Goal: Task Accomplishment & Management: Use online tool/utility

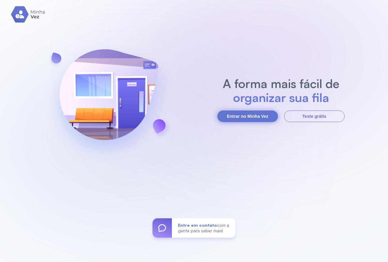
click at [265, 113] on button "Entrar no Minha Vez" at bounding box center [248, 116] width 61 height 12
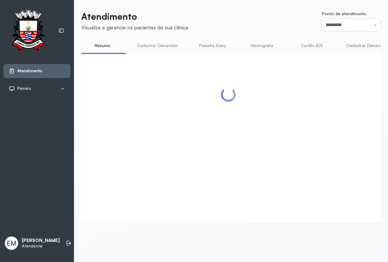
click at [342, 25] on input "*********" at bounding box center [351, 25] width 59 height 12
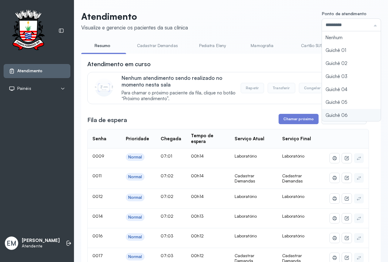
type input "*********"
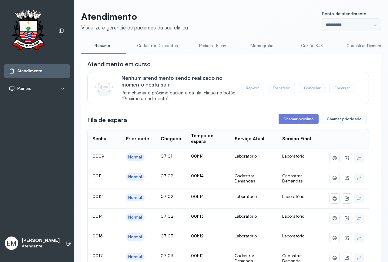
click at [287, 118] on button "Chamar próximo" at bounding box center [299, 119] width 40 height 10
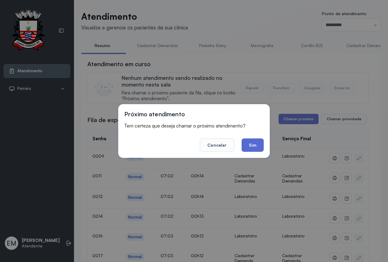
click at [245, 143] on button "Sim" at bounding box center [253, 144] width 22 height 13
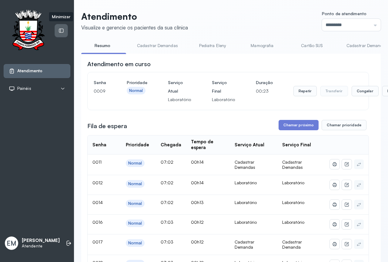
click at [61, 29] on icon at bounding box center [61, 31] width 5 height 4
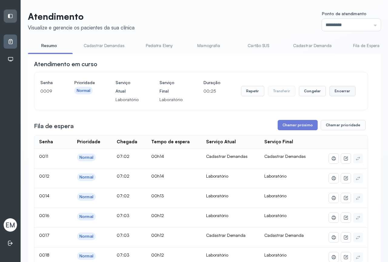
click at [340, 92] on button "Encerrar" at bounding box center [343, 91] width 26 height 10
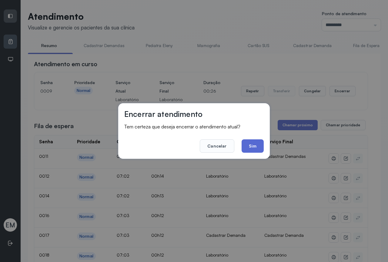
click at [262, 143] on button "Sim" at bounding box center [253, 145] width 22 height 13
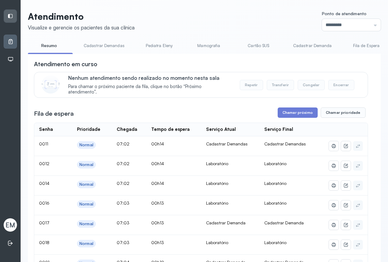
click at [265, 80] on div "Nenhum atendimento sendo realizado no momento nesta sala Para chamar o próximo …" at bounding box center [214, 85] width 293 height 20
click at [255, 47] on link "Cartão SUS" at bounding box center [259, 46] width 42 height 10
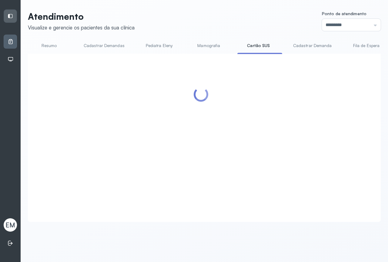
click at [52, 48] on link "Resumo" at bounding box center [49, 46] width 42 height 10
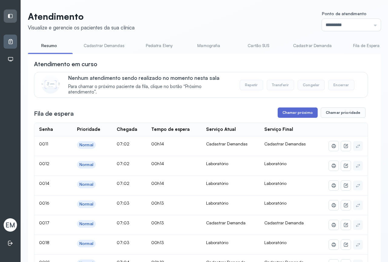
click at [302, 116] on button "Chamar próximo" at bounding box center [298, 112] width 40 height 10
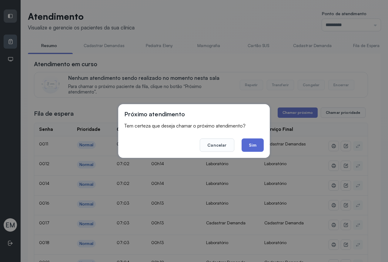
click at [243, 142] on button "Sim" at bounding box center [253, 144] width 22 height 13
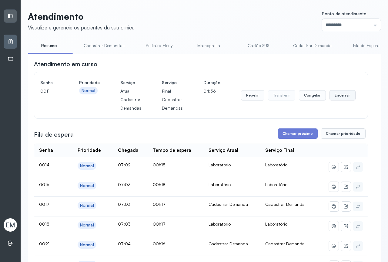
click at [330, 94] on button "Encerrar" at bounding box center [343, 95] width 26 height 10
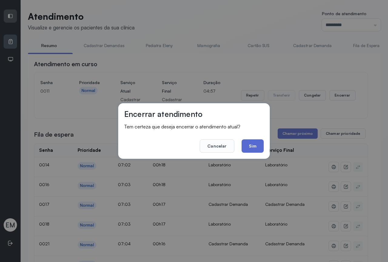
click at [245, 142] on button "Sim" at bounding box center [253, 145] width 22 height 13
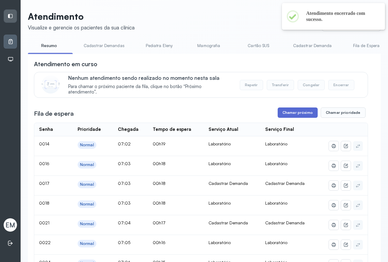
click at [296, 110] on button "Chamar próximo" at bounding box center [298, 112] width 40 height 10
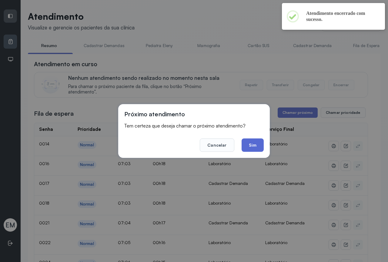
click at [255, 147] on button "Sim" at bounding box center [253, 144] width 22 height 13
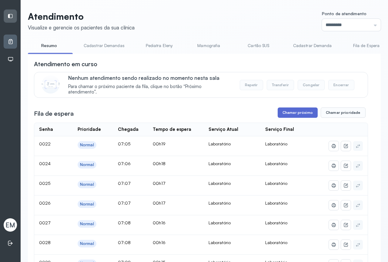
click at [299, 115] on button "Chamar próximo" at bounding box center [298, 112] width 40 height 10
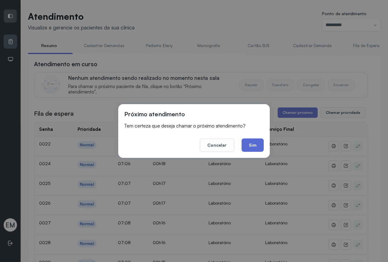
click at [256, 144] on button "Sim" at bounding box center [253, 144] width 22 height 13
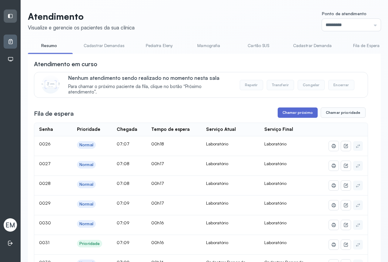
click at [287, 112] on button "Chamar próximo" at bounding box center [298, 112] width 40 height 10
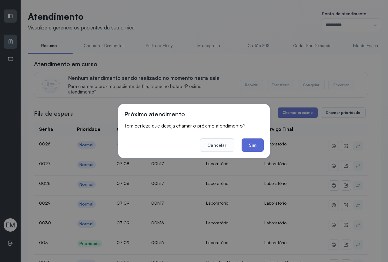
click at [246, 142] on button "Sim" at bounding box center [253, 144] width 22 height 13
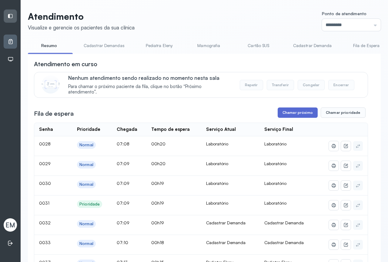
click at [310, 113] on button "Chamar próximo" at bounding box center [298, 112] width 40 height 10
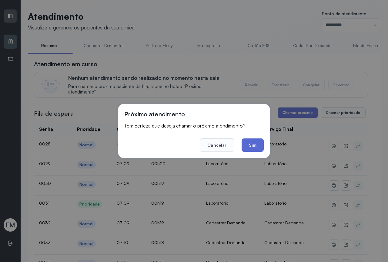
click at [252, 142] on button "Sim" at bounding box center [253, 144] width 22 height 13
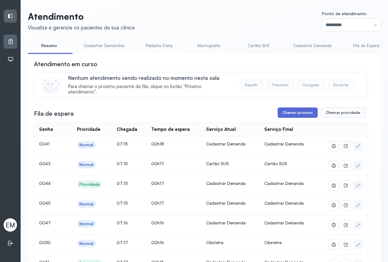
click at [289, 113] on button "Chamar próximo" at bounding box center [298, 112] width 40 height 10
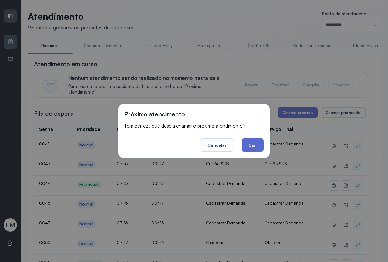
click at [250, 141] on button "Sim" at bounding box center [253, 144] width 22 height 13
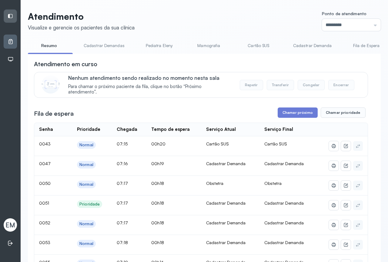
click at [109, 47] on link "Cadastrar Demandas" at bounding box center [104, 46] width 53 height 10
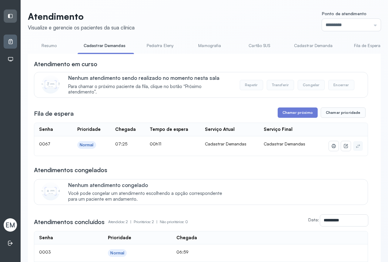
click at [313, 41] on link "Cadastrar Demanda" at bounding box center [313, 46] width 51 height 10
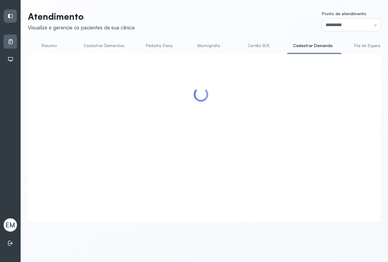
click at [49, 49] on link "Resumo" at bounding box center [49, 46] width 42 height 10
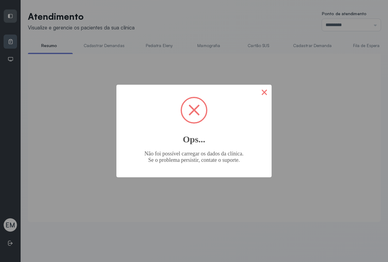
click at [266, 89] on button "×" at bounding box center [264, 92] width 15 height 15
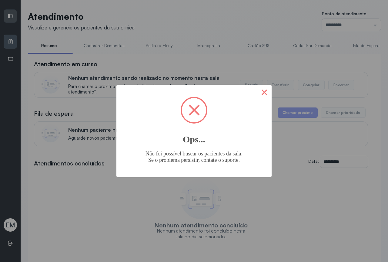
click at [266, 90] on button "×" at bounding box center [264, 92] width 15 height 15
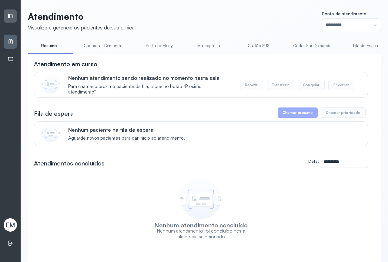
click at [110, 40] on div "**********" at bounding box center [204, 144] width 353 height 267
click at [108, 44] on link "Cadastrar Demandas" at bounding box center [104, 46] width 53 height 10
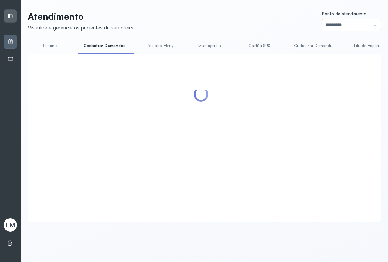
drag, startPoint x: 41, startPoint y: 42, endPoint x: 50, endPoint y: 38, distance: 10.5
click at [41, 42] on link "Resumo" at bounding box center [49, 46] width 42 height 10
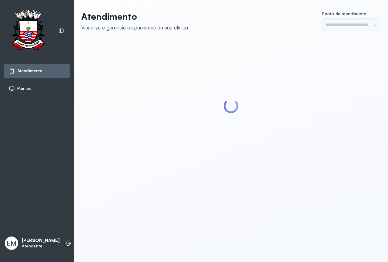
type input "*********"
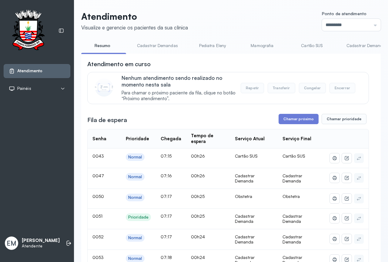
click at [147, 42] on link "Cadastrar Demandas" at bounding box center [157, 46] width 53 height 10
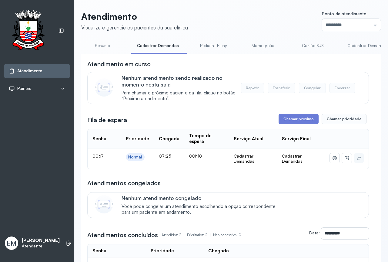
click at [100, 48] on link "Resumo" at bounding box center [102, 46] width 42 height 10
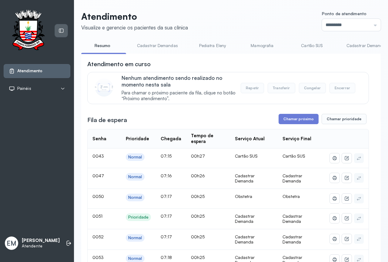
click at [60, 33] on icon at bounding box center [61, 30] width 5 height 5
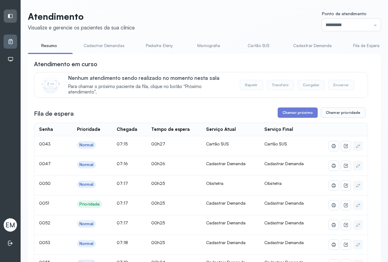
click at [303, 46] on link "Cadastrar Demanda" at bounding box center [312, 46] width 51 height 10
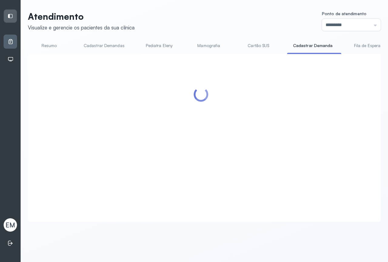
click at [295, 110] on div at bounding box center [201, 130] width 334 height 141
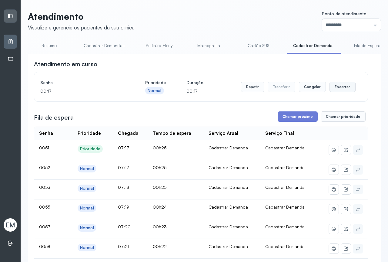
click at [330, 88] on button "Encerrar" at bounding box center [343, 87] width 26 height 10
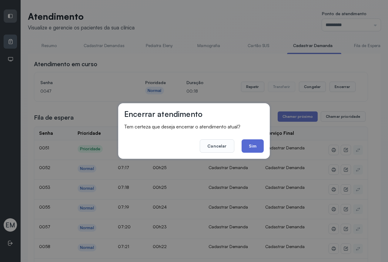
click at [260, 141] on button "Sim" at bounding box center [253, 145] width 22 height 13
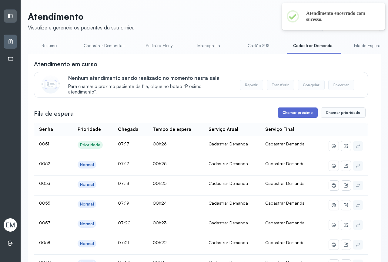
click at [301, 109] on button "Chamar próximo" at bounding box center [298, 112] width 40 height 10
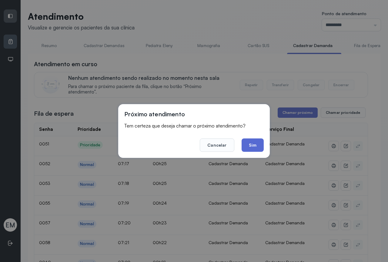
click at [261, 143] on button "Sim" at bounding box center [253, 144] width 22 height 13
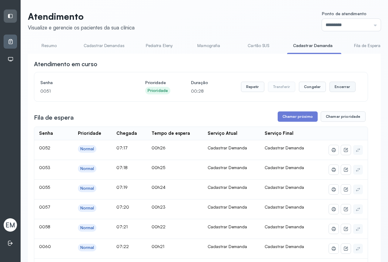
click at [347, 90] on button "Encerrar" at bounding box center [343, 87] width 26 height 10
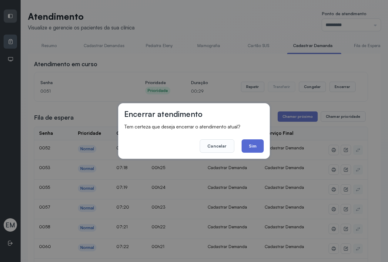
click at [249, 148] on button "Sim" at bounding box center [253, 145] width 22 height 13
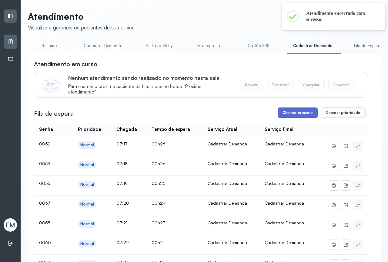
click at [287, 113] on button "Chamar próximo" at bounding box center [298, 112] width 40 height 10
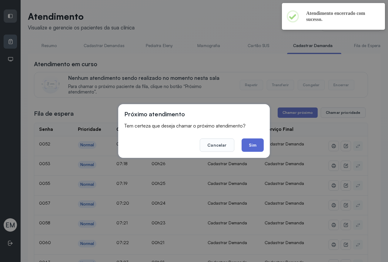
click at [253, 147] on button "Sim" at bounding box center [253, 144] width 22 height 13
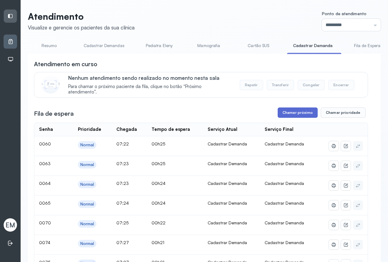
click at [297, 113] on button "Chamar próximo" at bounding box center [298, 112] width 40 height 10
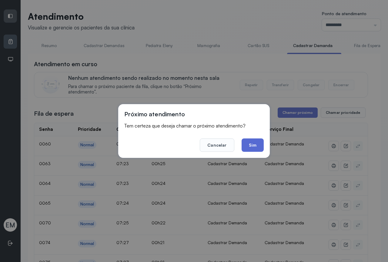
click at [256, 139] on button "Sim" at bounding box center [253, 144] width 22 height 13
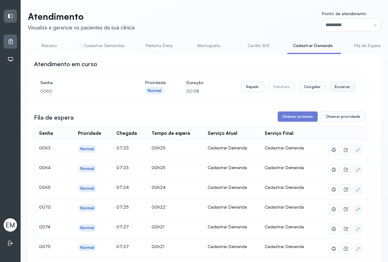
click at [346, 90] on button "Encerrar" at bounding box center [343, 87] width 26 height 10
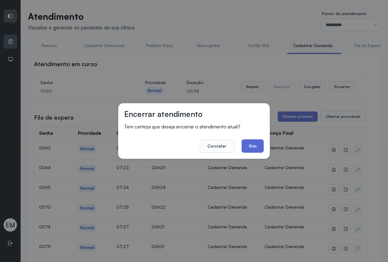
click at [251, 145] on button "Sim" at bounding box center [253, 145] width 22 height 13
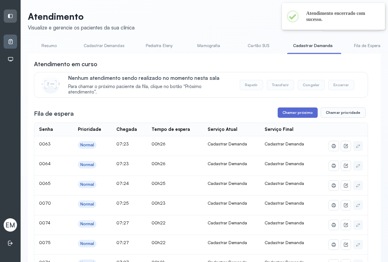
click at [293, 110] on button "Chamar próximo" at bounding box center [298, 112] width 40 height 10
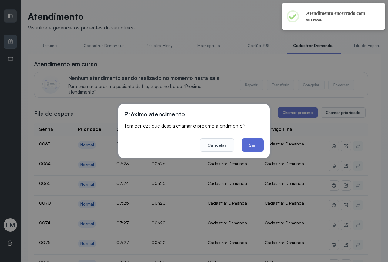
click at [257, 143] on button "Sim" at bounding box center [253, 144] width 22 height 13
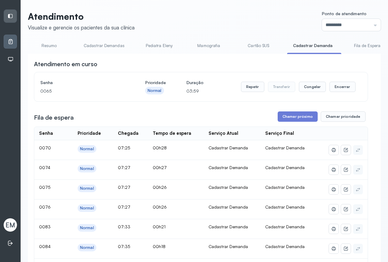
click at [346, 94] on div "Repetir Transferir Congelar Encerrar" at bounding box center [298, 86] width 115 height 17
click at [344, 86] on button "Encerrar" at bounding box center [343, 87] width 26 height 10
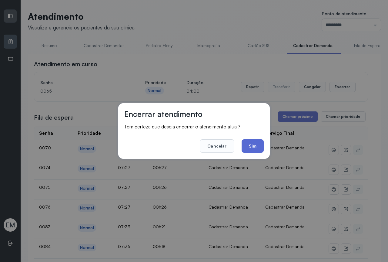
click at [252, 143] on button "Sim" at bounding box center [253, 145] width 22 height 13
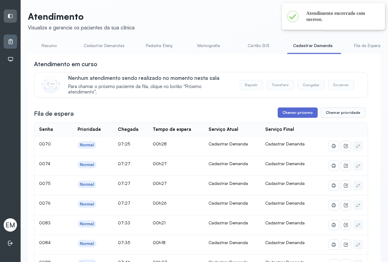
click at [293, 116] on button "Chamar próximo" at bounding box center [298, 112] width 40 height 10
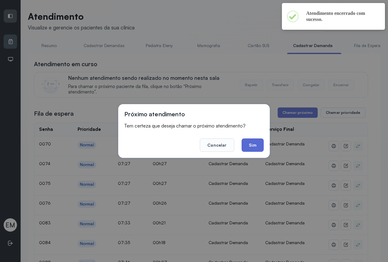
click at [258, 150] on button "Sim" at bounding box center [253, 144] width 22 height 13
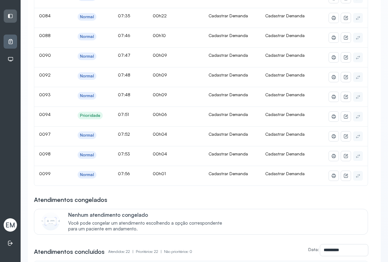
scroll to position [61, 0]
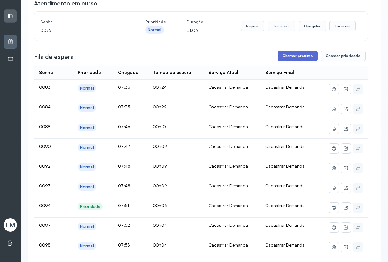
click at [289, 56] on button "Chamar próximo" at bounding box center [298, 56] width 40 height 10
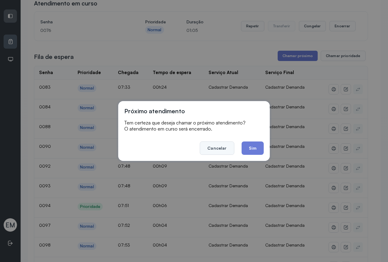
click at [227, 151] on button "Cancelar" at bounding box center [217, 147] width 34 height 13
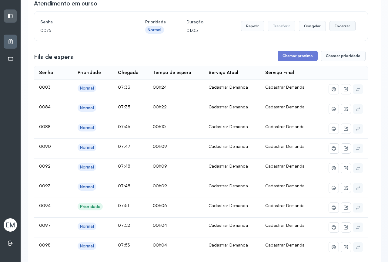
click at [342, 31] on button "Encerrar" at bounding box center [343, 26] width 26 height 10
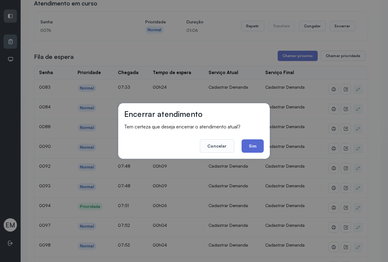
click at [252, 143] on button "Sim" at bounding box center [253, 145] width 22 height 13
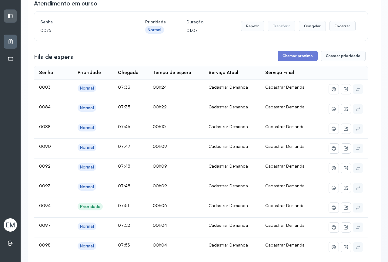
scroll to position [0, 0]
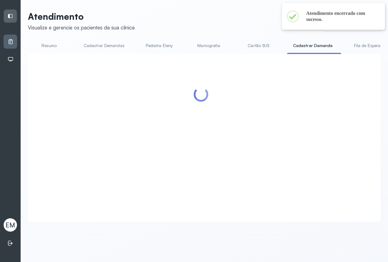
click at [42, 48] on link "Resumo" at bounding box center [49, 46] width 42 height 10
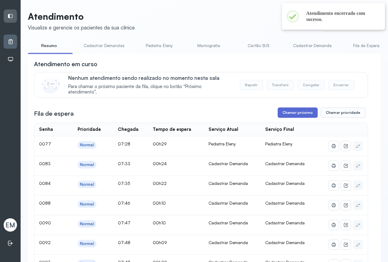
click at [290, 115] on button "Chamar próximo" at bounding box center [298, 112] width 40 height 10
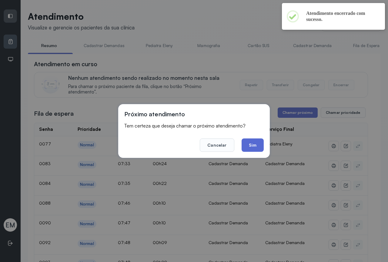
click at [255, 147] on button "Sim" at bounding box center [253, 144] width 22 height 13
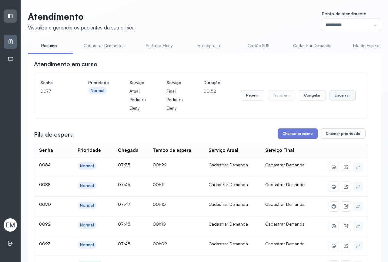
drag, startPoint x: 347, startPoint y: 95, endPoint x: 341, endPoint y: 97, distance: 6.1
click at [341, 97] on button "Encerrar" at bounding box center [343, 95] width 26 height 10
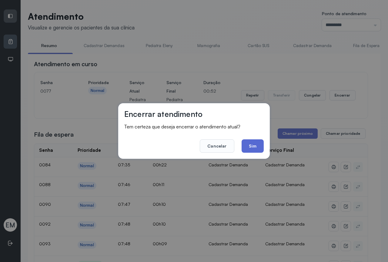
click at [245, 147] on button "Sim" at bounding box center [253, 145] width 22 height 13
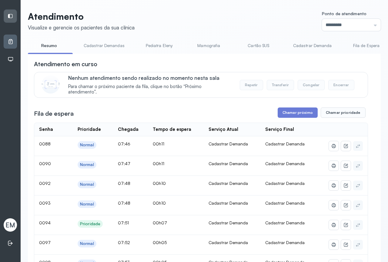
click at [287, 112] on button "Chamar próximo" at bounding box center [298, 112] width 40 height 10
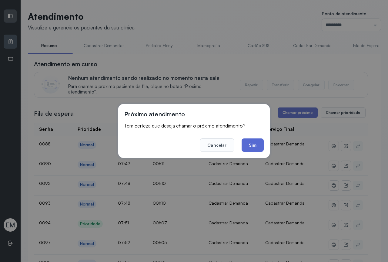
click at [247, 145] on button "Sim" at bounding box center [253, 144] width 22 height 13
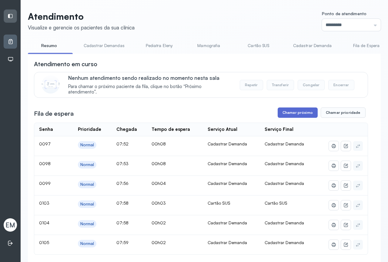
click at [299, 113] on button "Chamar próximo" at bounding box center [298, 112] width 40 height 10
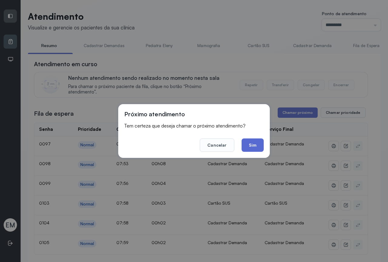
click at [260, 145] on button "Sim" at bounding box center [253, 144] width 22 height 13
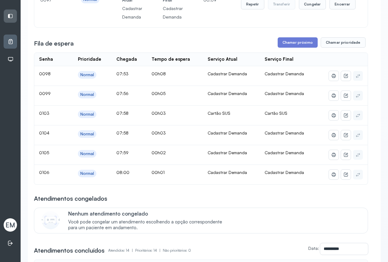
scroll to position [61, 0]
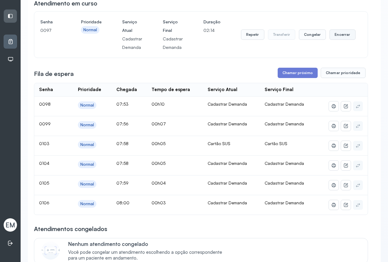
click at [341, 38] on button "Encerrar" at bounding box center [343, 34] width 26 height 10
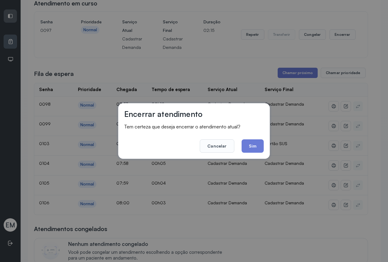
click at [255, 142] on button "Sim" at bounding box center [253, 145] width 22 height 13
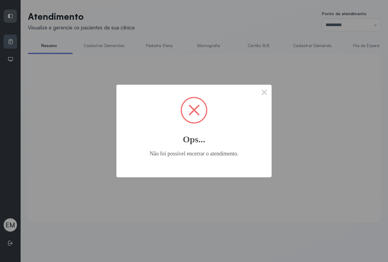
scroll to position [0, 0]
click at [264, 95] on button "×" at bounding box center [264, 92] width 15 height 15
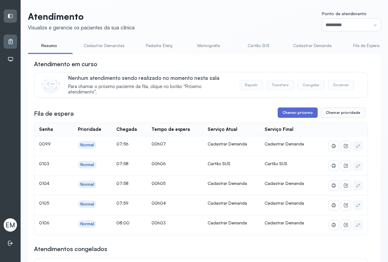
click at [292, 113] on button "Chamar próximo" at bounding box center [298, 112] width 40 height 10
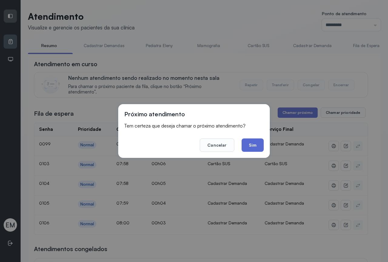
click at [251, 140] on button "Sim" at bounding box center [253, 144] width 22 height 13
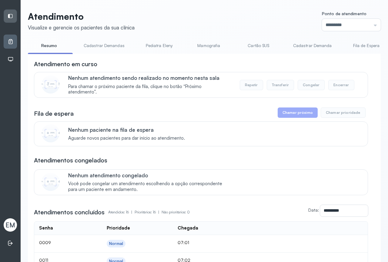
drag, startPoint x: 49, startPoint y: 44, endPoint x: 88, endPoint y: 0, distance: 58.5
click at [49, 43] on link "Resumo" at bounding box center [49, 46] width 42 height 10
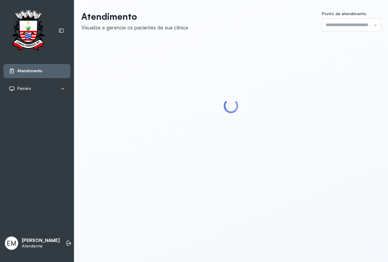
type input "*********"
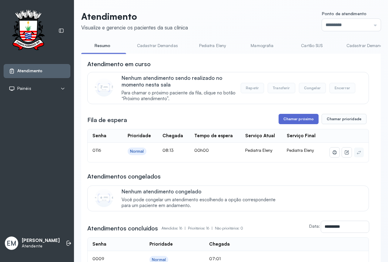
click at [297, 119] on button "Chamar próximo" at bounding box center [299, 119] width 40 height 10
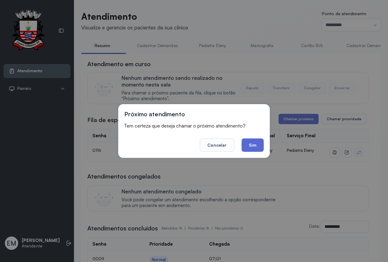
click at [259, 145] on button "Sim" at bounding box center [253, 144] width 22 height 13
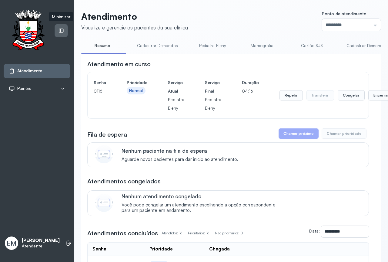
click at [61, 29] on icon at bounding box center [61, 31] width 5 height 4
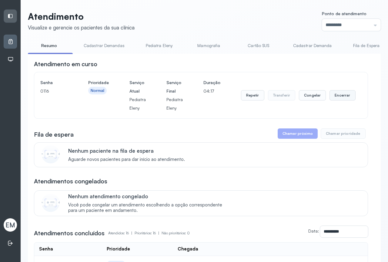
click at [330, 97] on button "Encerrar" at bounding box center [343, 95] width 26 height 10
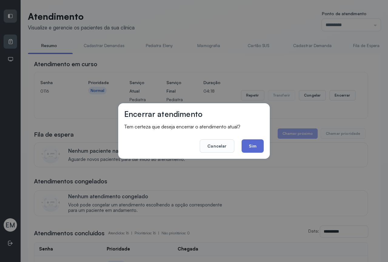
click at [257, 143] on button "Sim" at bounding box center [253, 145] width 22 height 13
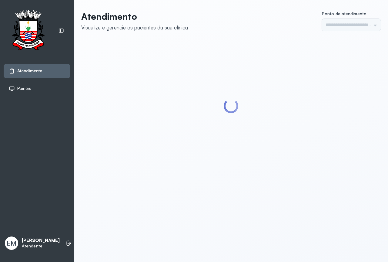
type input "*********"
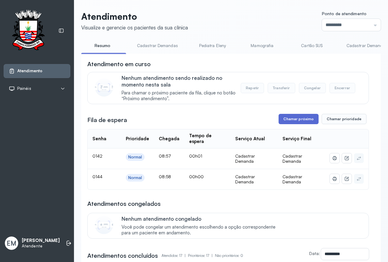
click at [292, 124] on button "Chamar próximo" at bounding box center [299, 119] width 40 height 10
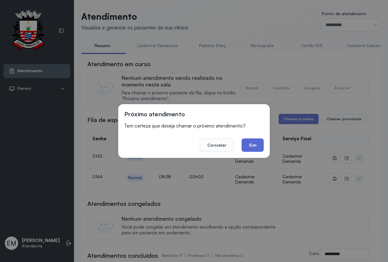
click at [250, 144] on button "Sim" at bounding box center [253, 144] width 22 height 13
